Goal: Task Accomplishment & Management: Manage account settings

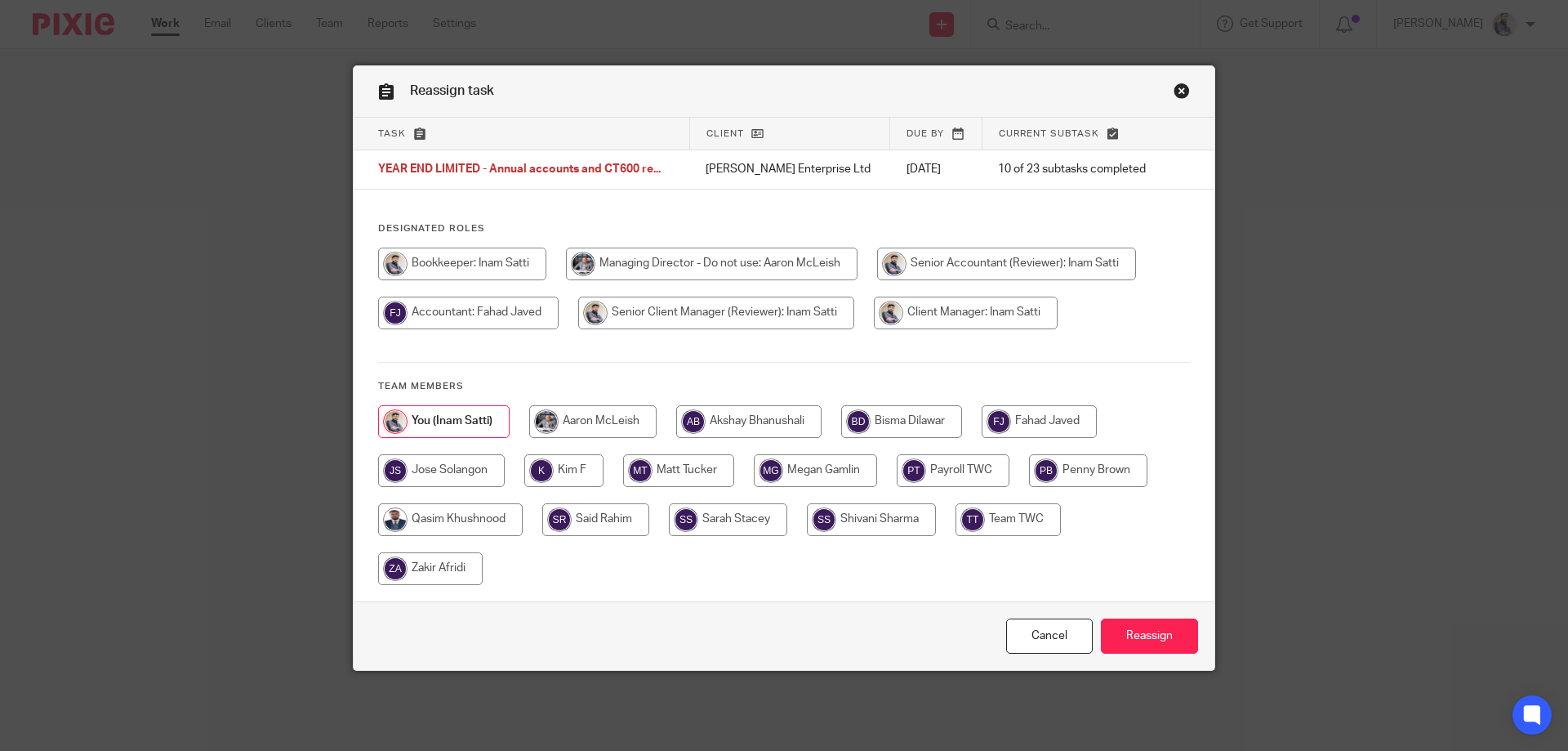
click at [1027, 421] on input "radio" at bounding box center [1039, 421] width 115 height 32
radio input "true"
click at [1160, 626] on input "Reassign" at bounding box center [1149, 636] width 97 height 35
